Goal: Transaction & Acquisition: Purchase product/service

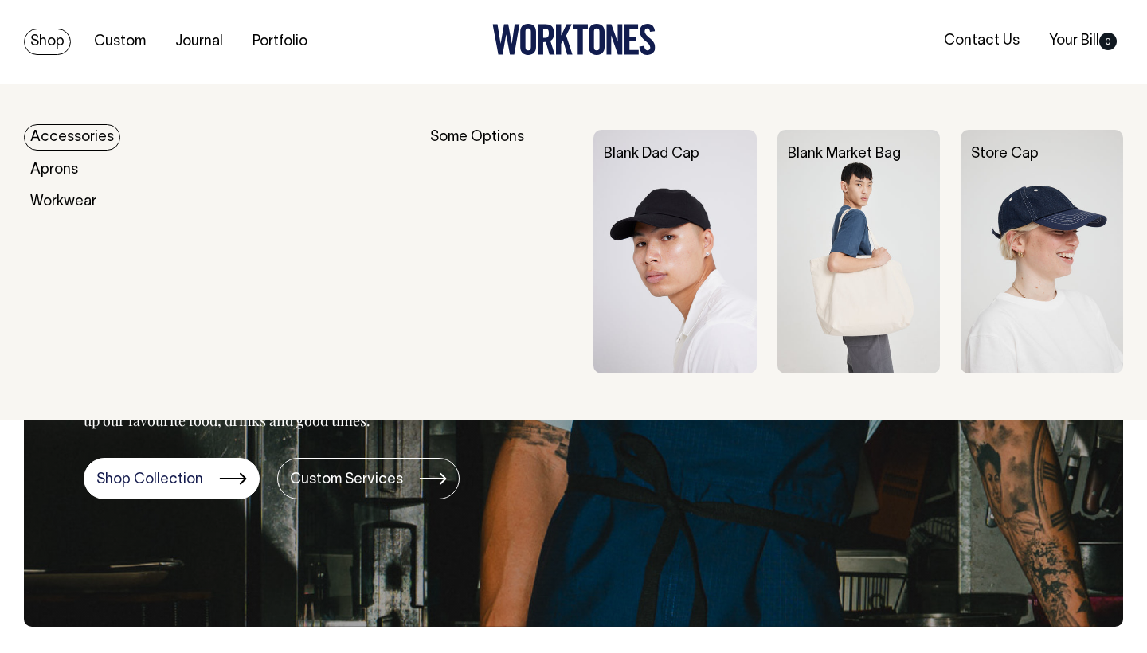
click at [59, 43] on link "Shop" at bounding box center [47, 42] width 47 height 26
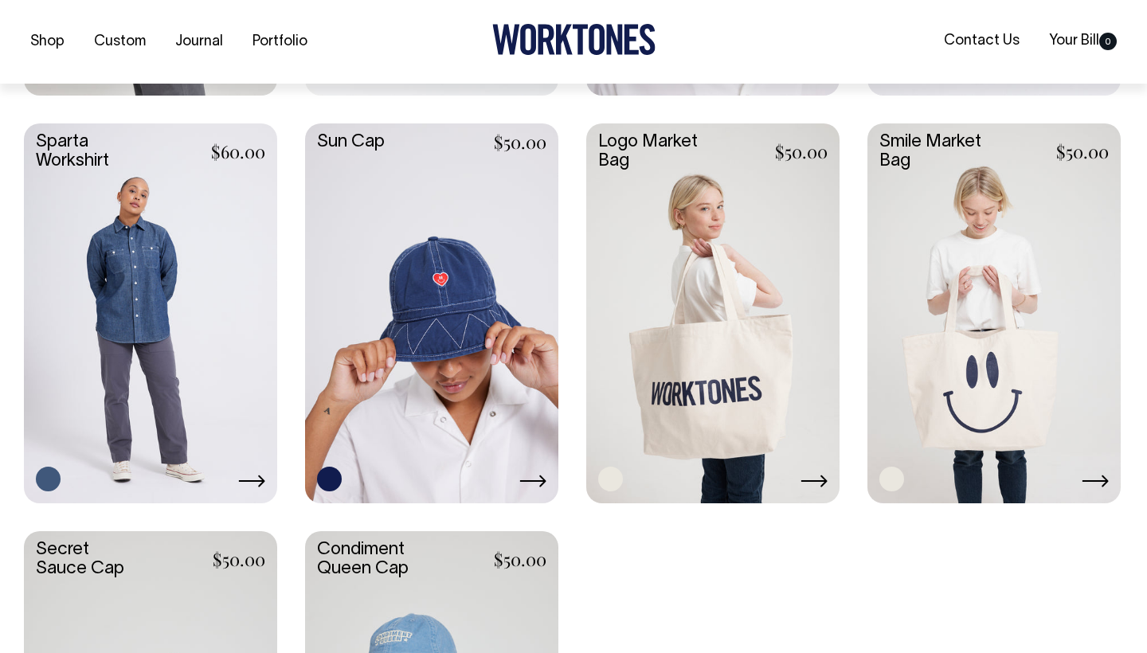
scroll to position [2386, 0]
click at [723, 350] on link at bounding box center [712, 311] width 253 height 377
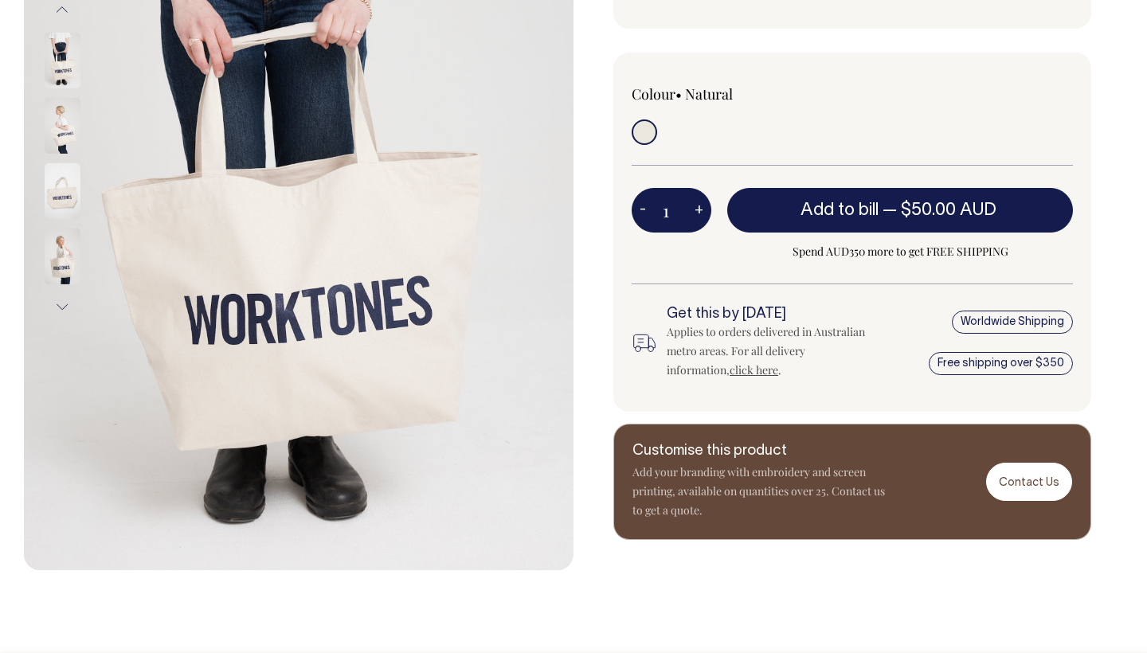
scroll to position [338, 0]
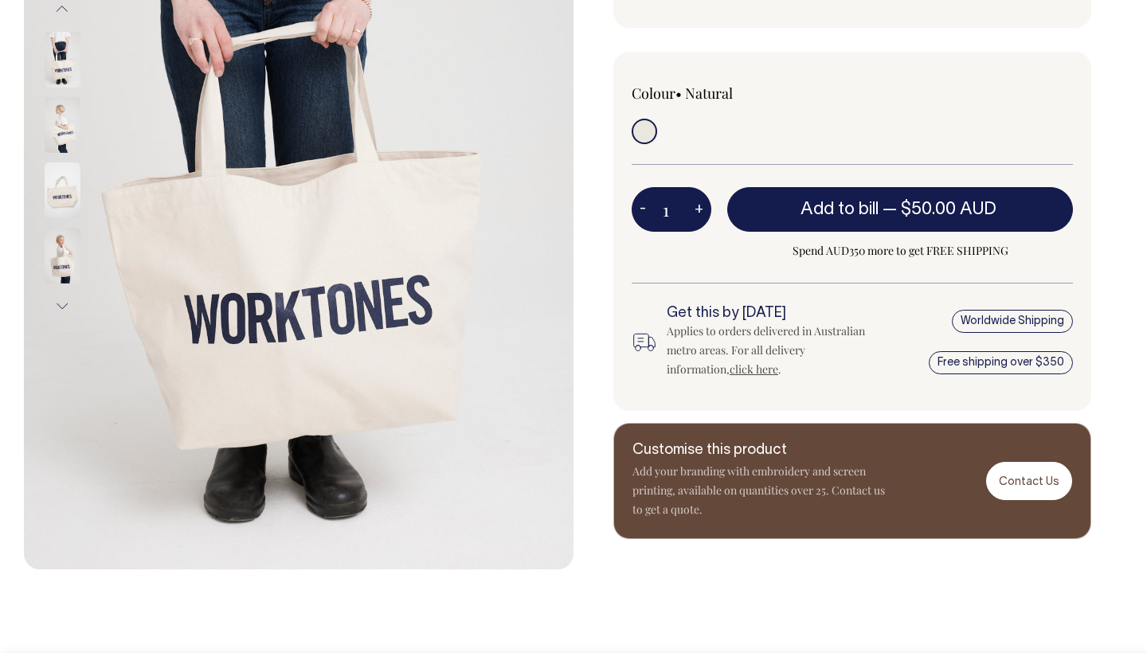
click at [66, 196] on img at bounding box center [63, 190] width 36 height 56
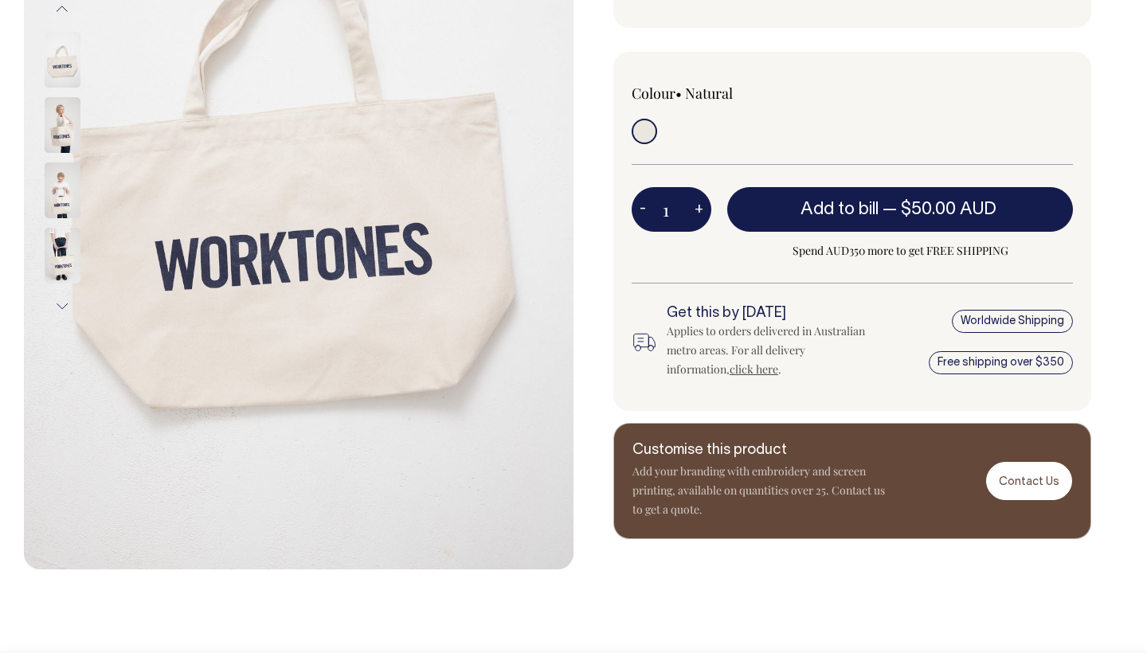
click at [60, 197] on img at bounding box center [63, 190] width 36 height 56
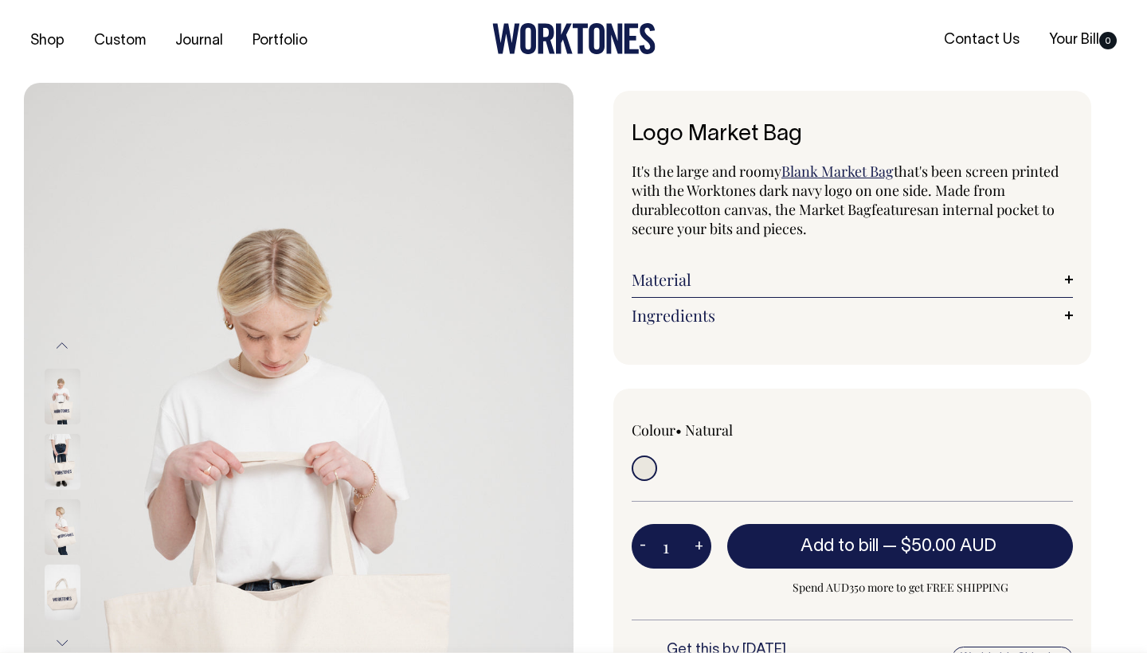
scroll to position [0, 0]
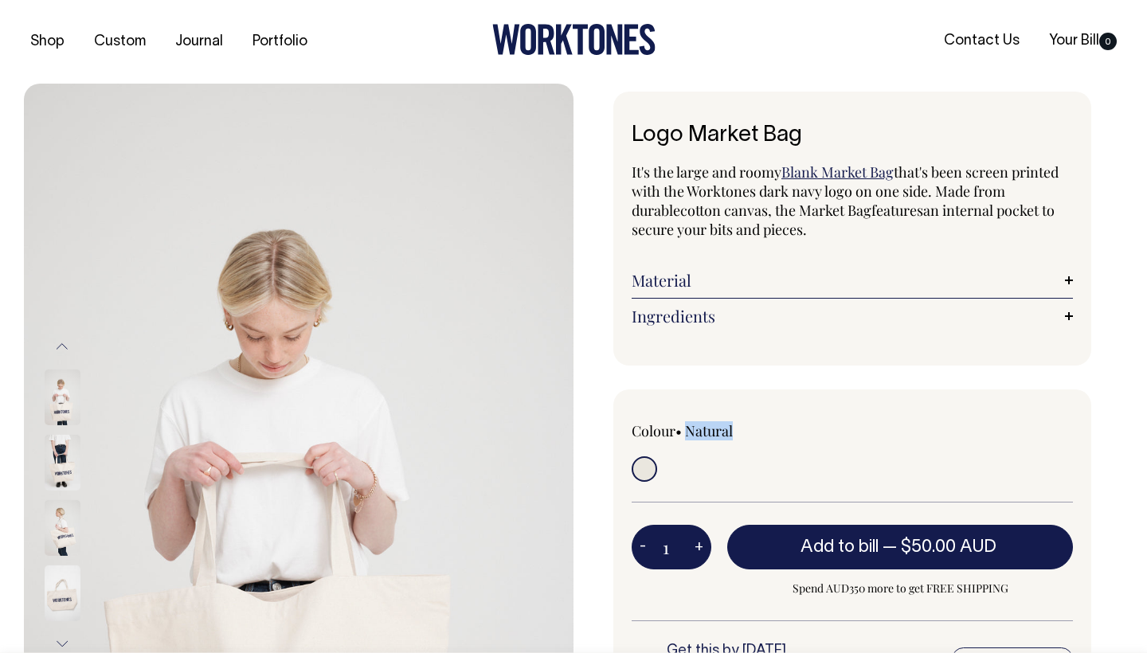
drag, startPoint x: 744, startPoint y: 433, endPoint x: 690, endPoint y: 430, distance: 54.2
click at [690, 430] on div "Colour • Natural" at bounding box center [719, 430] width 177 height 19
click at [862, 359] on div "Logo Market Bag It's the large and roomy Blank Market Bag that's been screen pr…" at bounding box center [852, 229] width 478 height 274
click at [710, 283] on link "Material" at bounding box center [851, 280] width 441 height 19
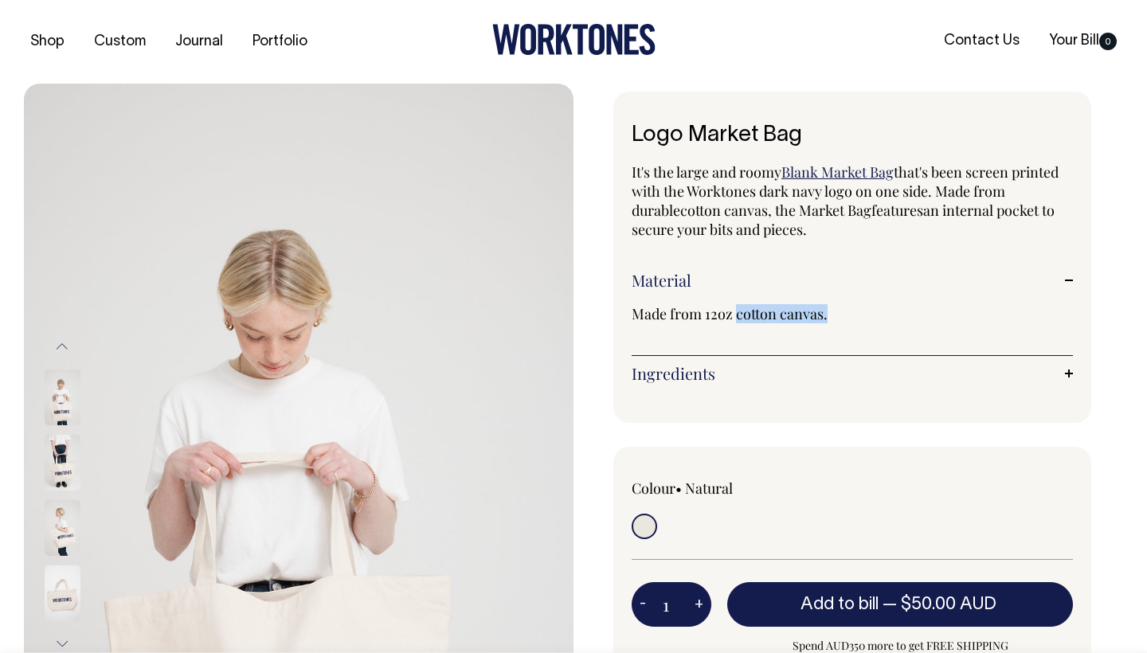
drag, startPoint x: 825, startPoint y: 313, endPoint x: 738, endPoint y: 313, distance: 86.8
click at [738, 313] on span "Made from 12oz cotton canvas." at bounding box center [729, 313] width 196 height 19
copy span "cotton canvas."
